Goal: Task Accomplishment & Management: Use online tool/utility

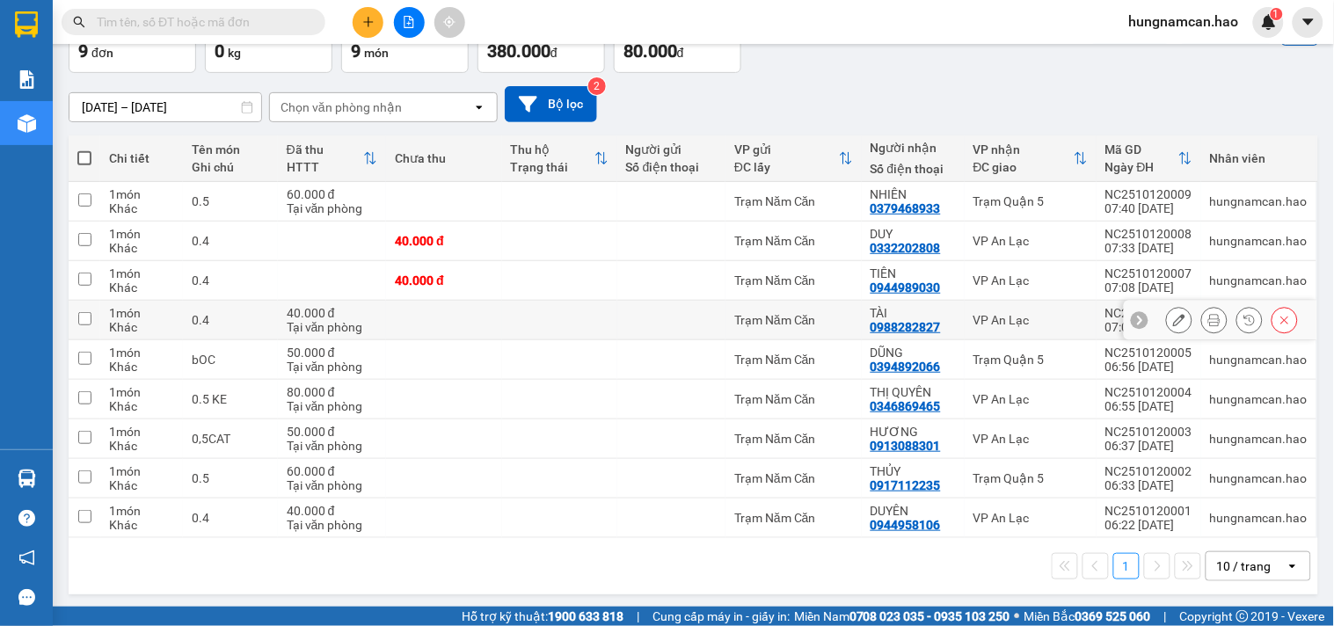
scroll to position [117, 0]
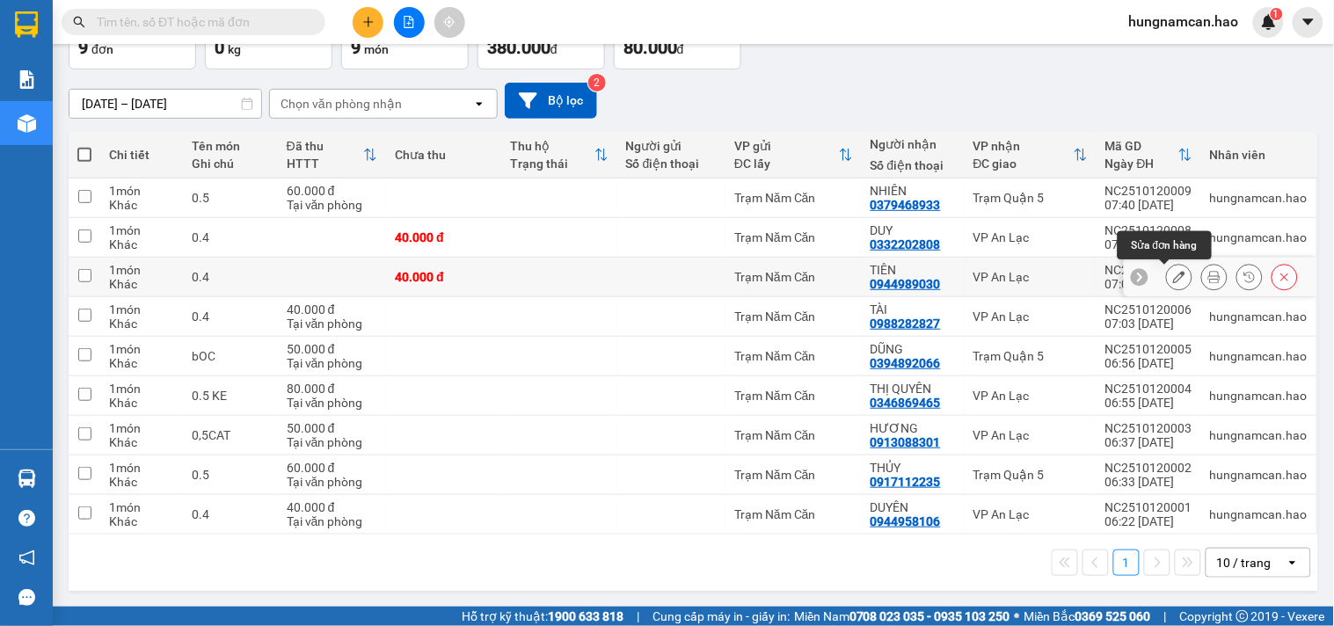
click at [1173, 275] on icon at bounding box center [1179, 277] width 12 height 12
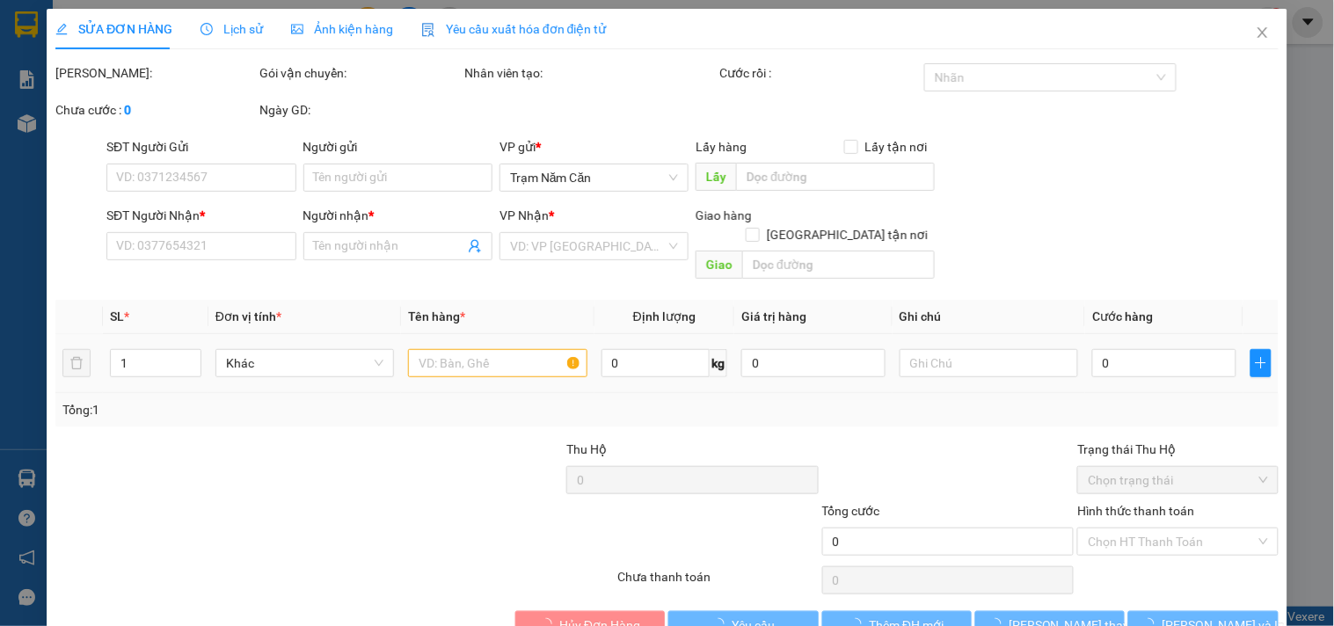
type input "0944989030"
type input "TIÊN"
type input "40.000"
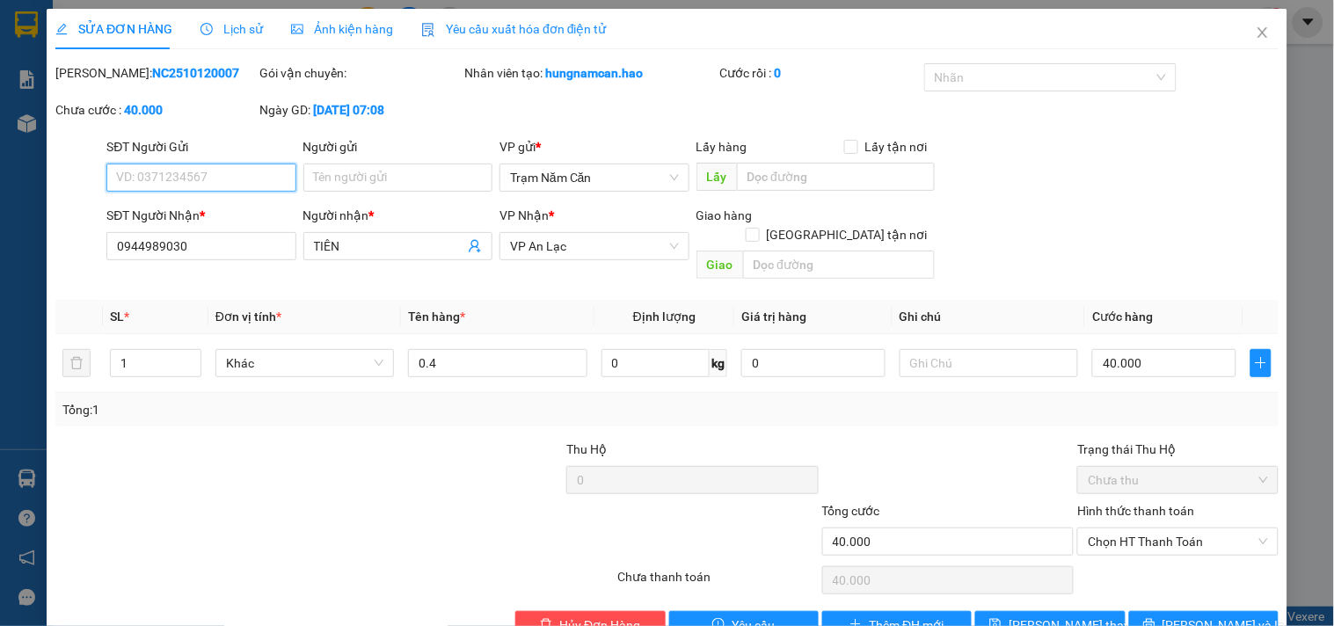
scroll to position [21, 0]
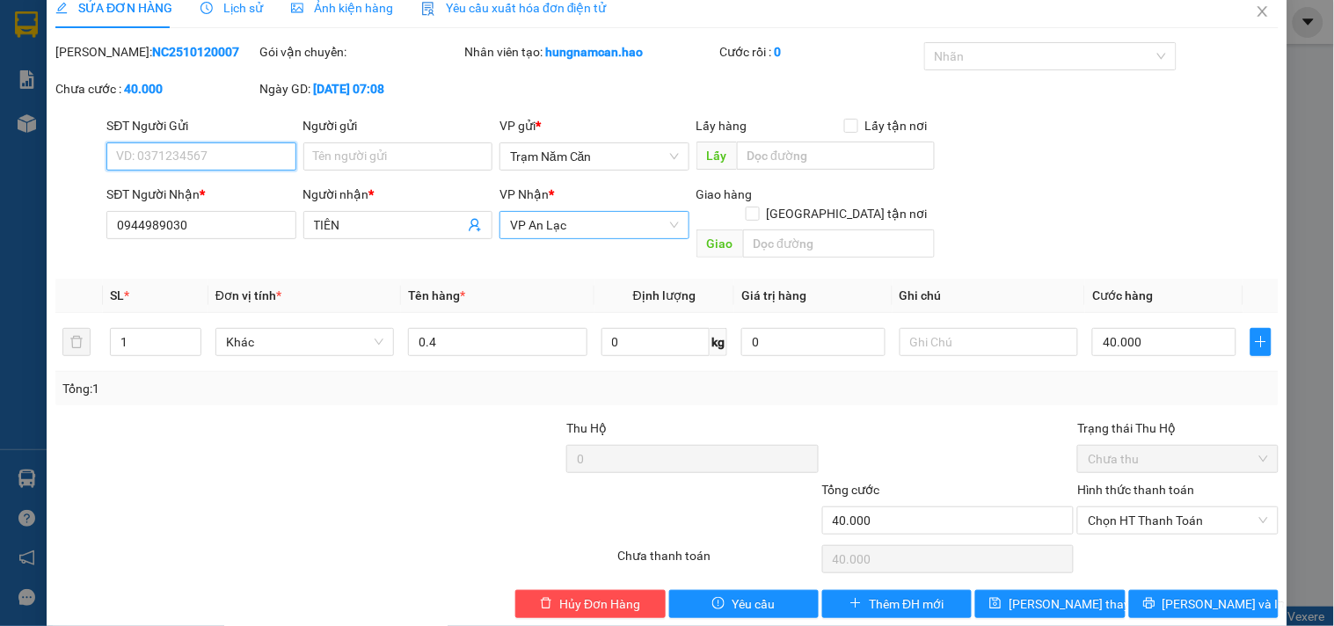
click at [663, 235] on div "VP An Lạc" at bounding box center [593, 225] width 189 height 28
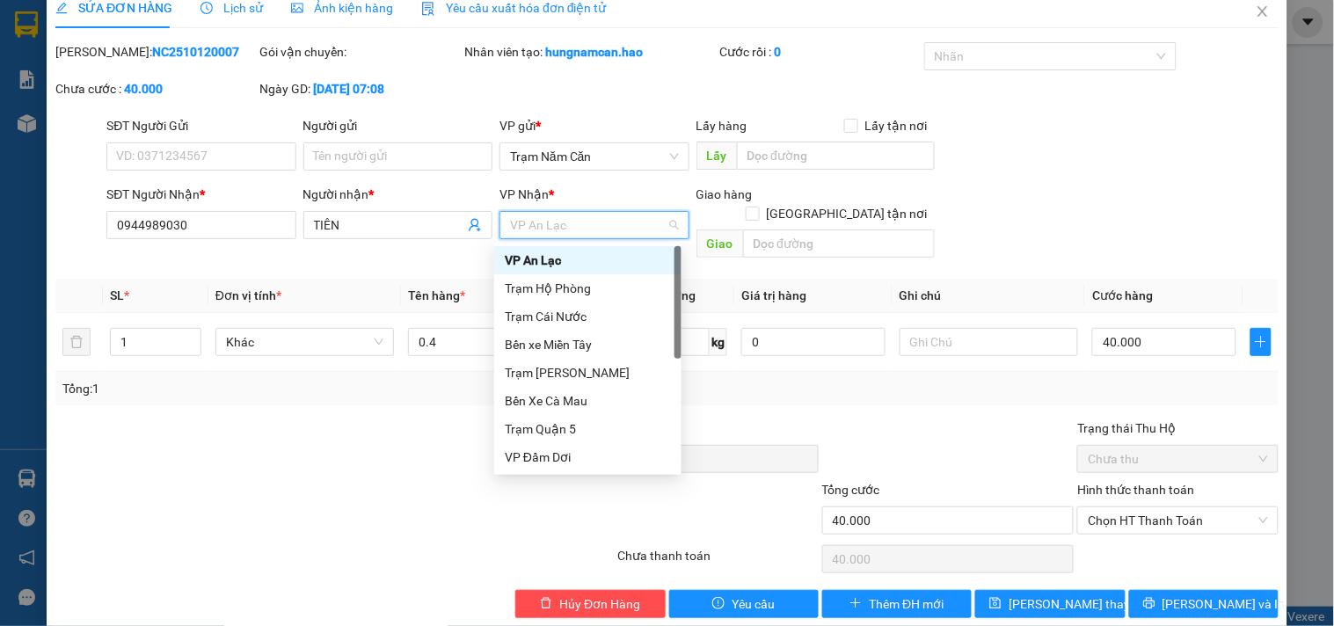
click at [659, 232] on span "VP An Lạc" at bounding box center [594, 225] width 168 height 26
click at [601, 422] on div "Trạm Quận 5" at bounding box center [588, 428] width 166 height 19
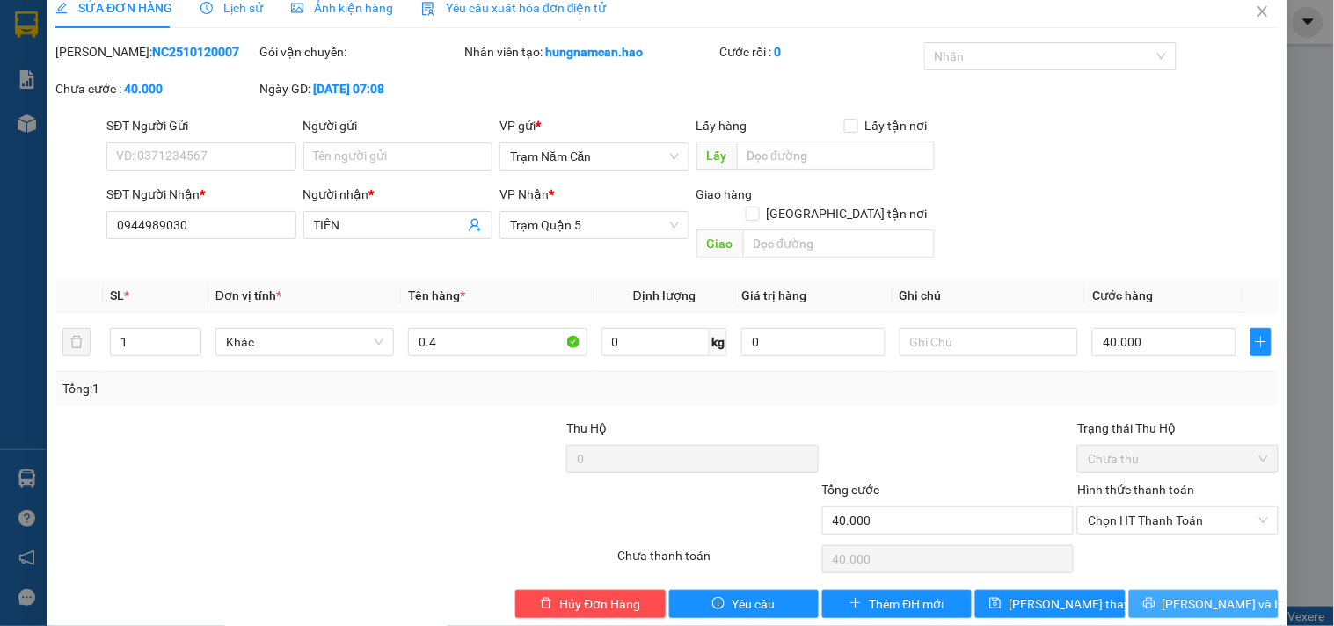
click at [1140, 590] on button "[PERSON_NAME] và In" at bounding box center [1203, 604] width 149 height 28
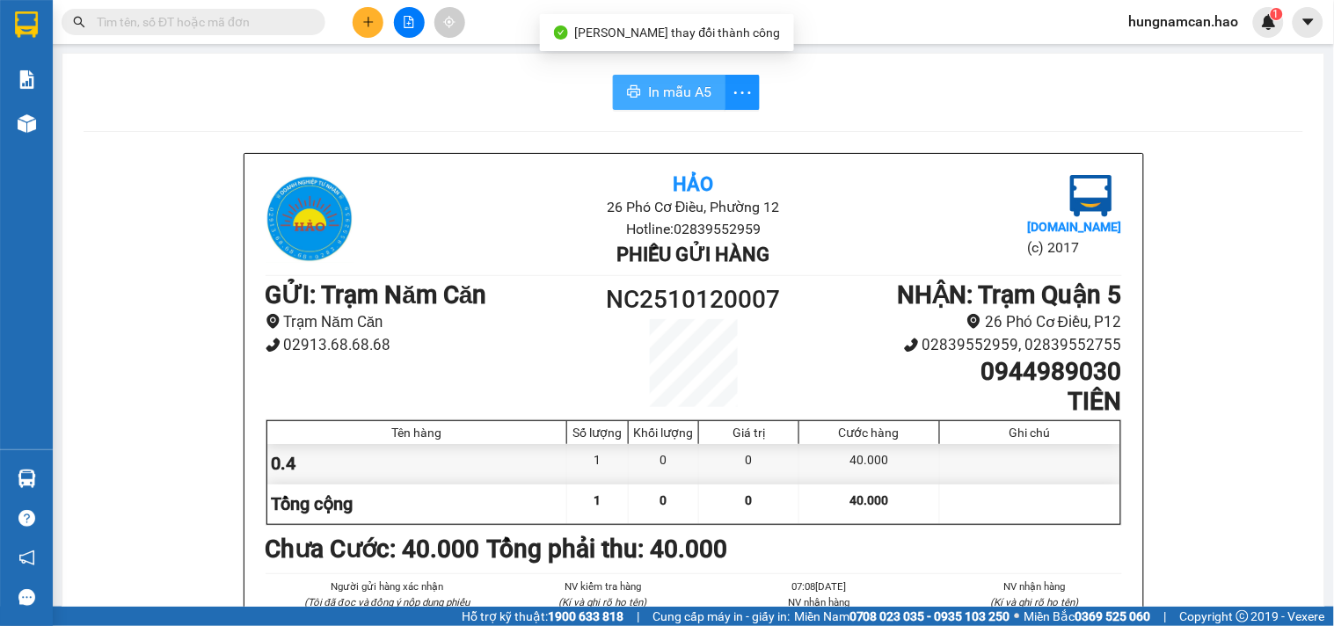
click at [689, 93] on span "In mẫu A5" at bounding box center [679, 92] width 63 height 22
